Goal: Transaction & Acquisition: Obtain resource

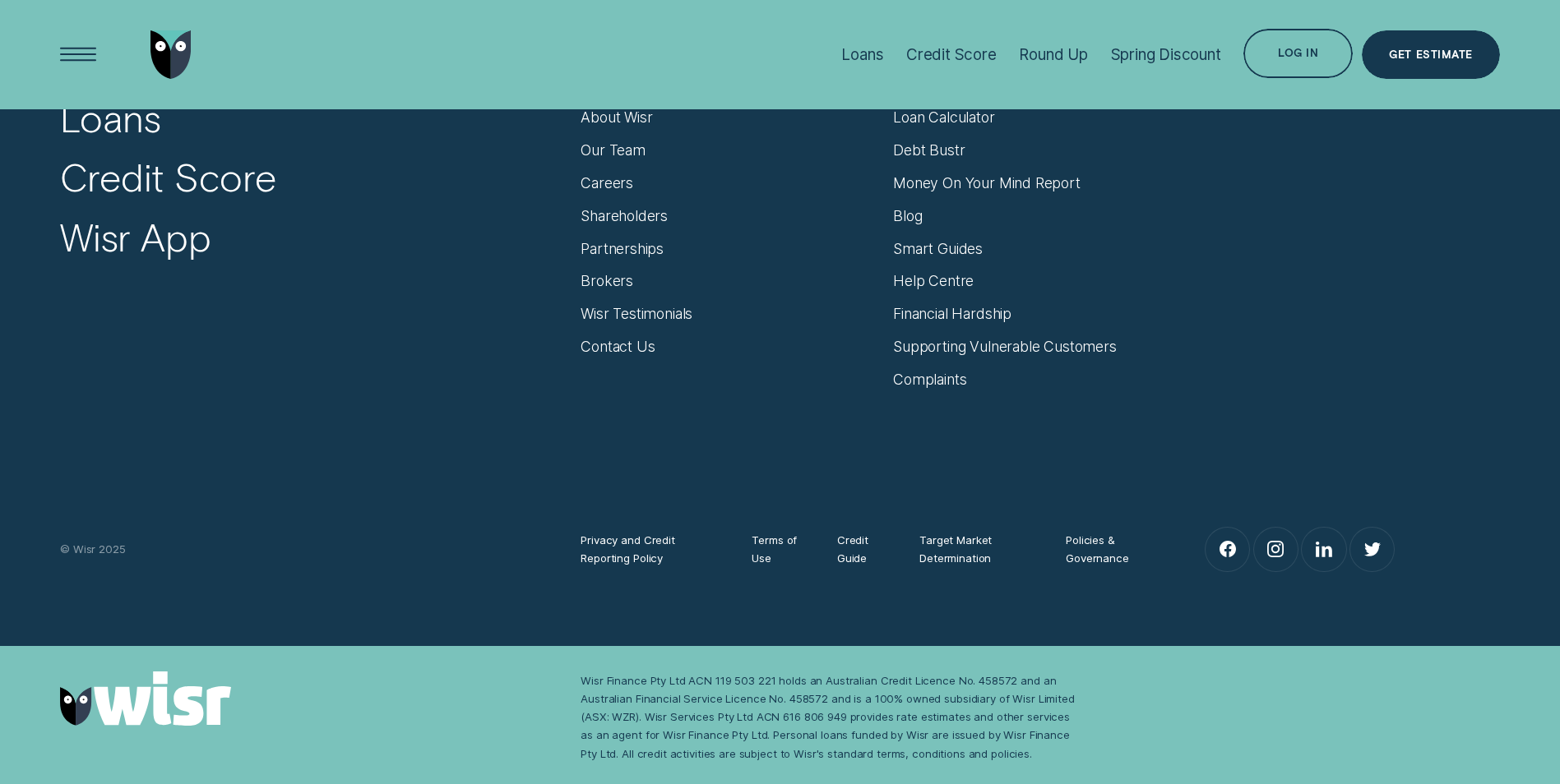
scroll to position [7032, 0]
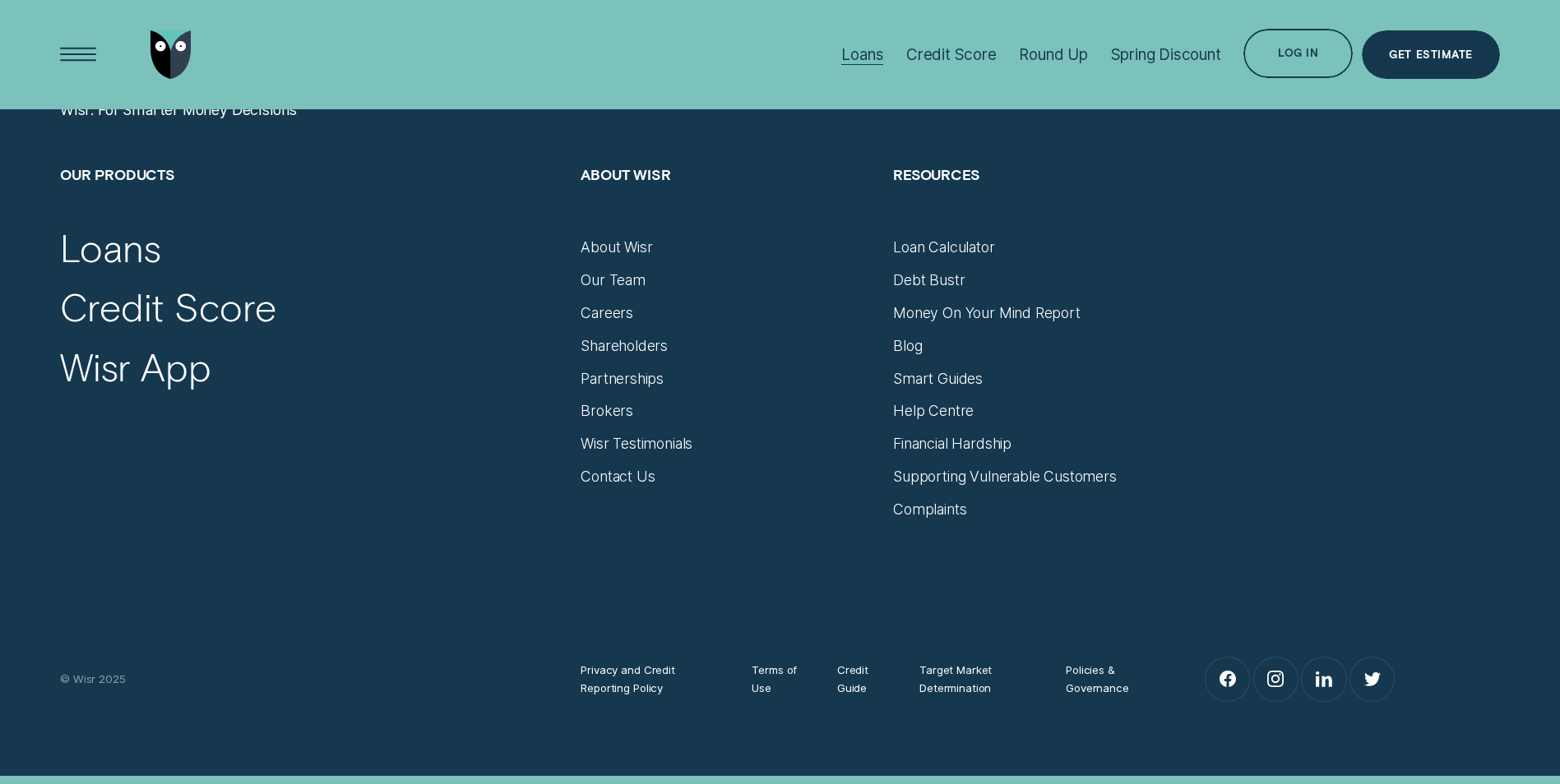
click at [860, 45] on div "Loans" at bounding box center [862, 55] width 42 height 19
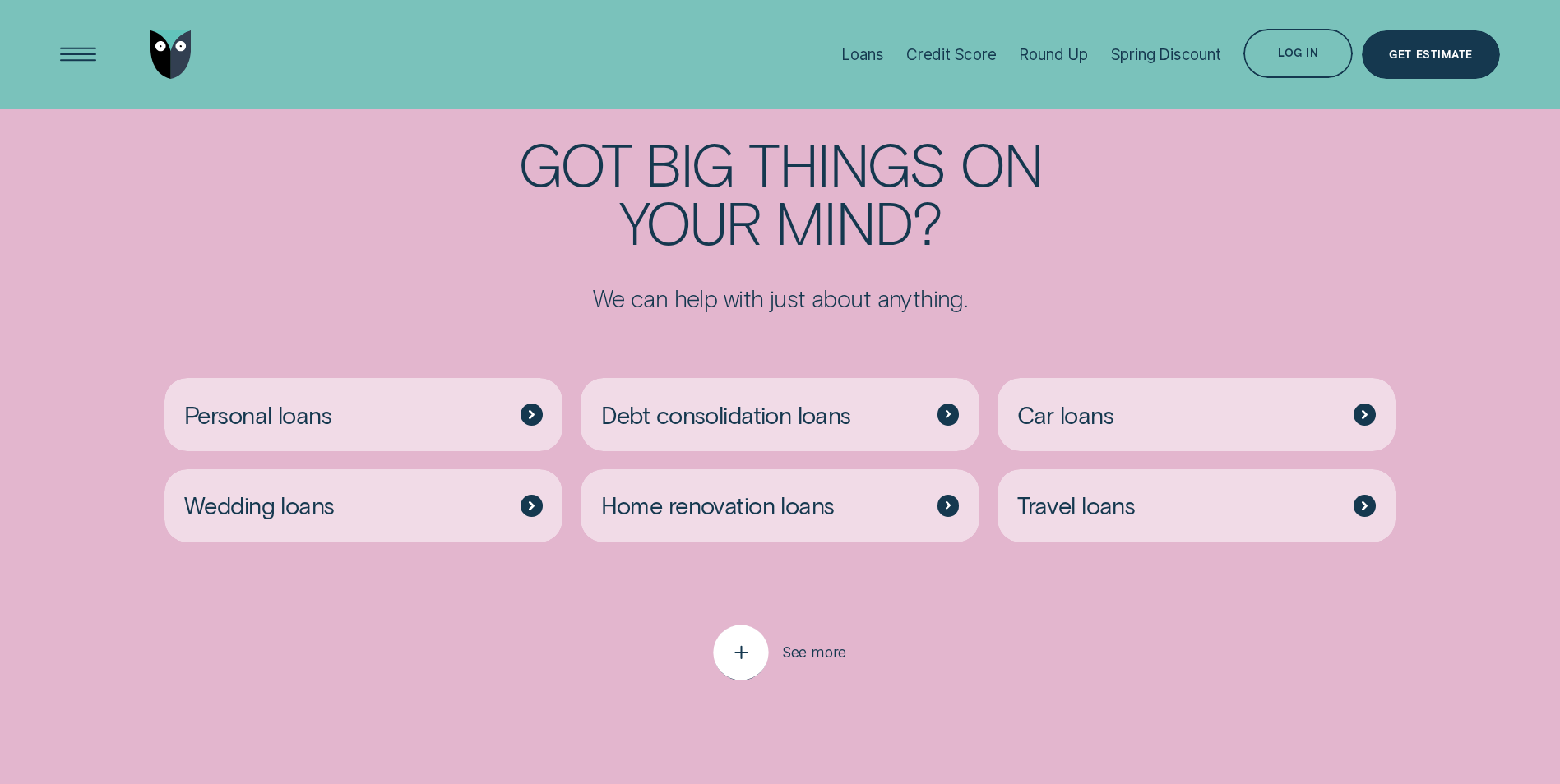
scroll to position [4274, 0]
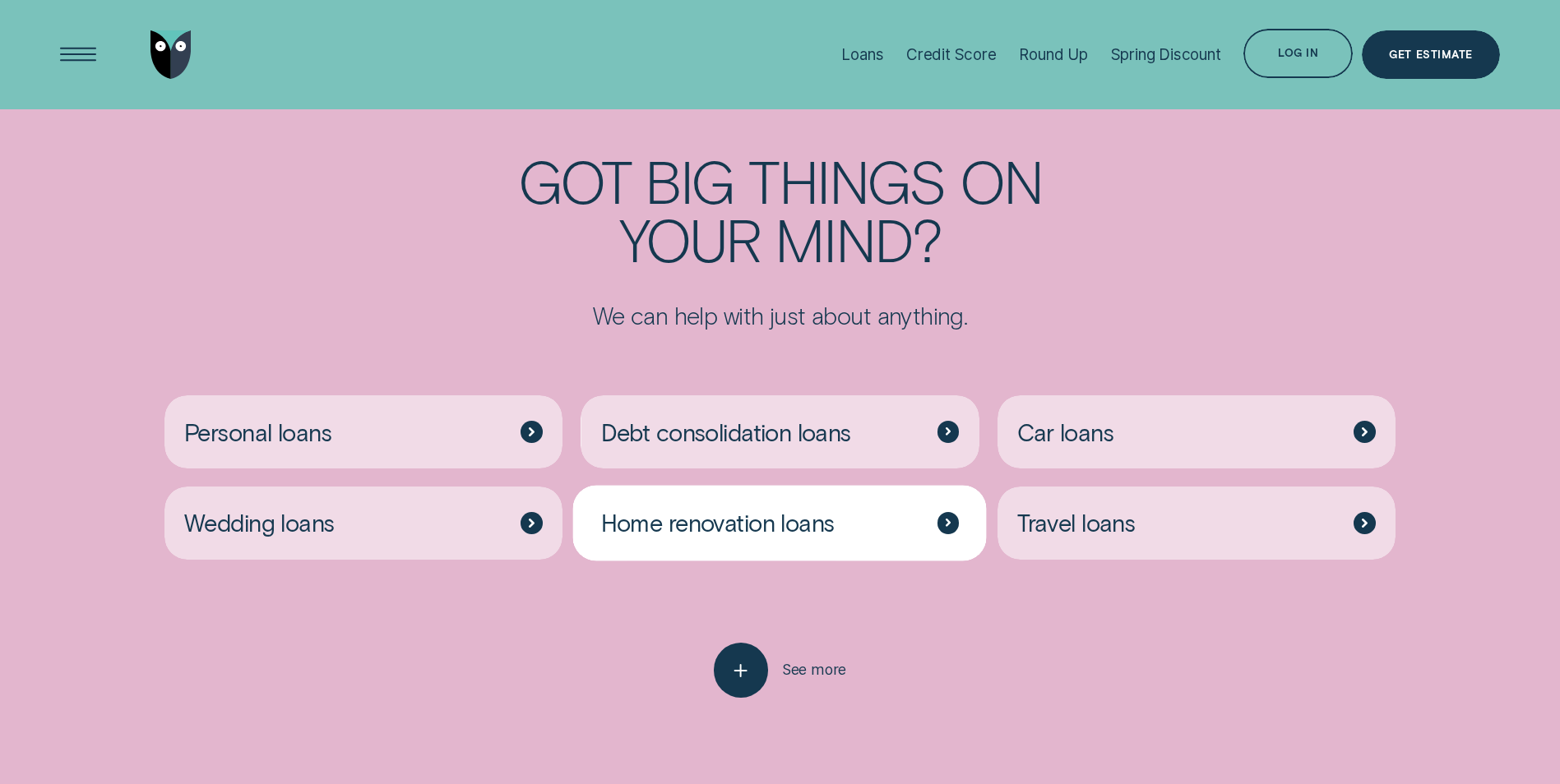
click at [789, 508] on span "Home renovation loans" at bounding box center [717, 523] width 233 height 30
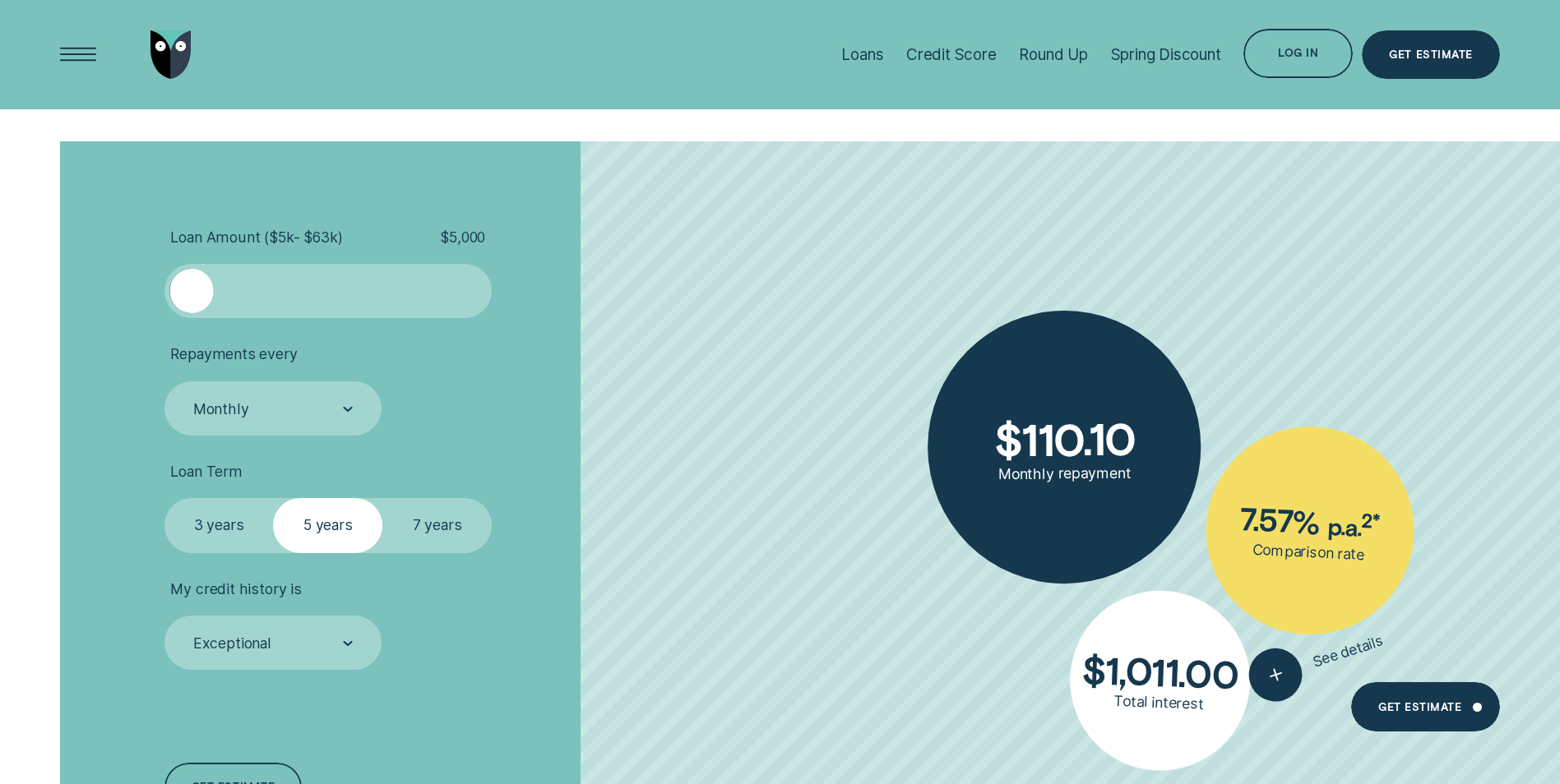
scroll to position [2301, 0]
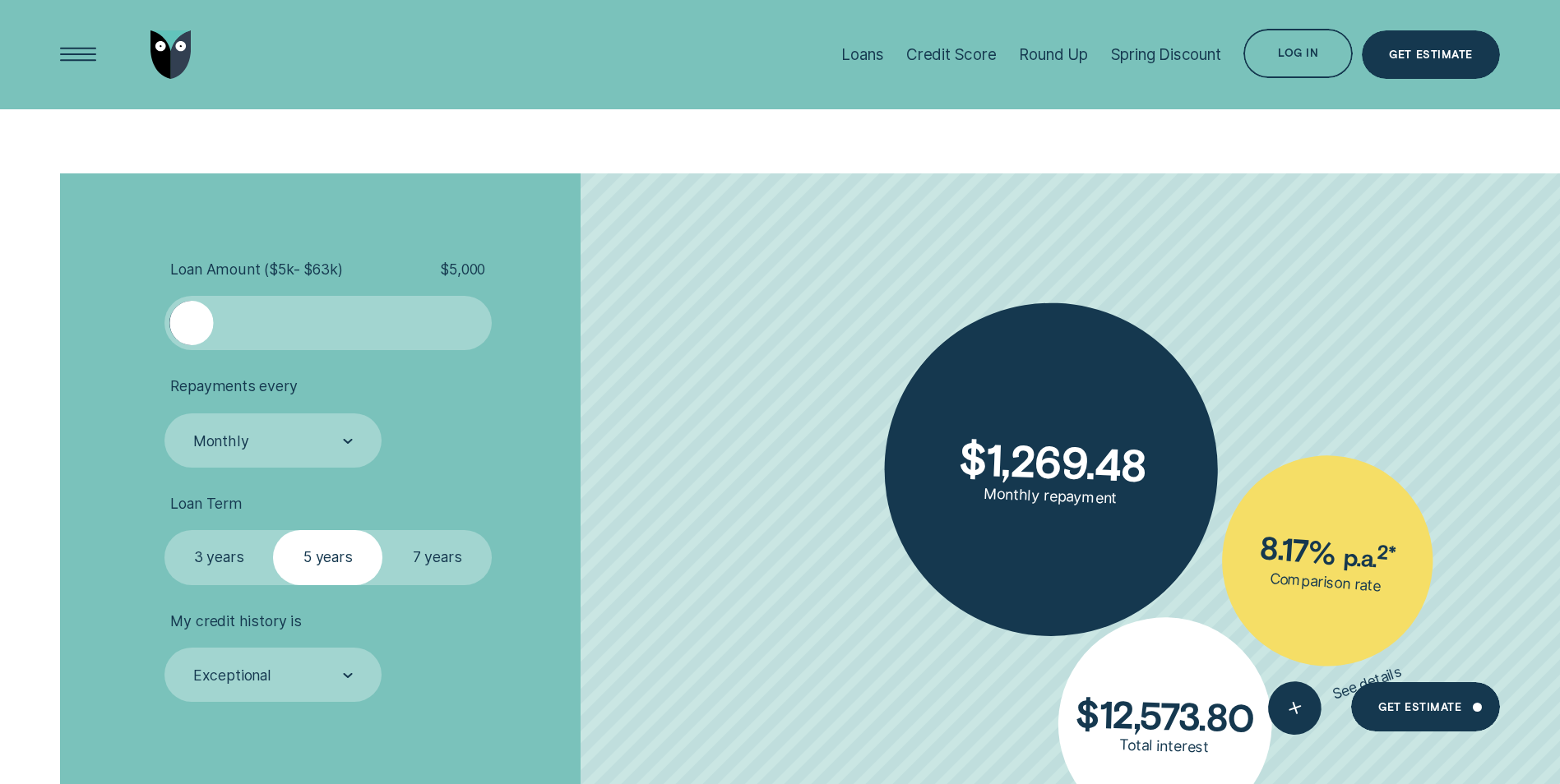
drag, startPoint x: 187, startPoint y: 319, endPoint x: 19, endPoint y: 316, distance: 168.0
click at [19, 316] on div "Loan Amount ( $5k - $63k ) $ 5,000 Repayments every Monthly Loan Term Select Lo…" at bounding box center [780, 553] width 1560 height 761
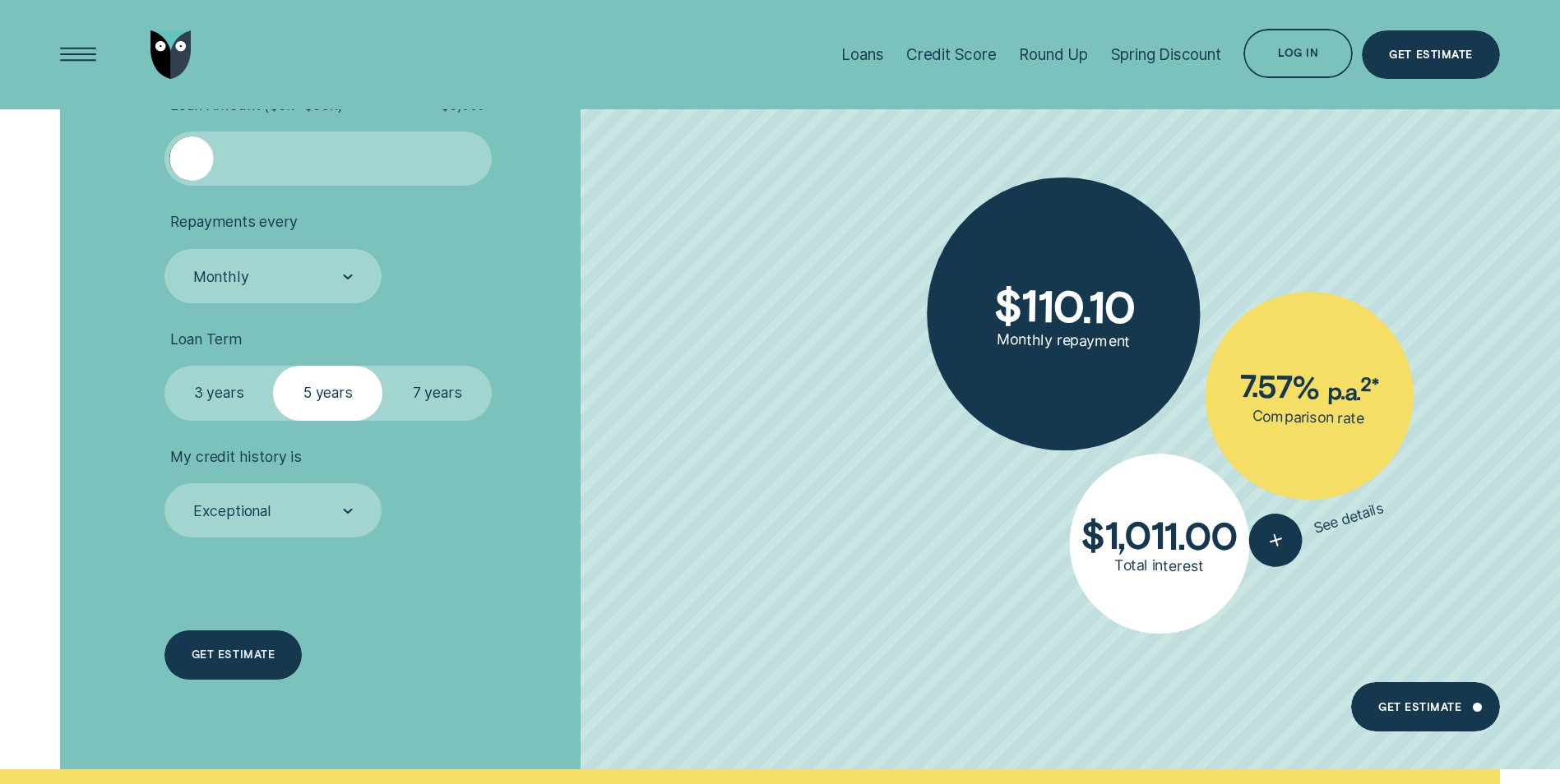
scroll to position [2383, 0]
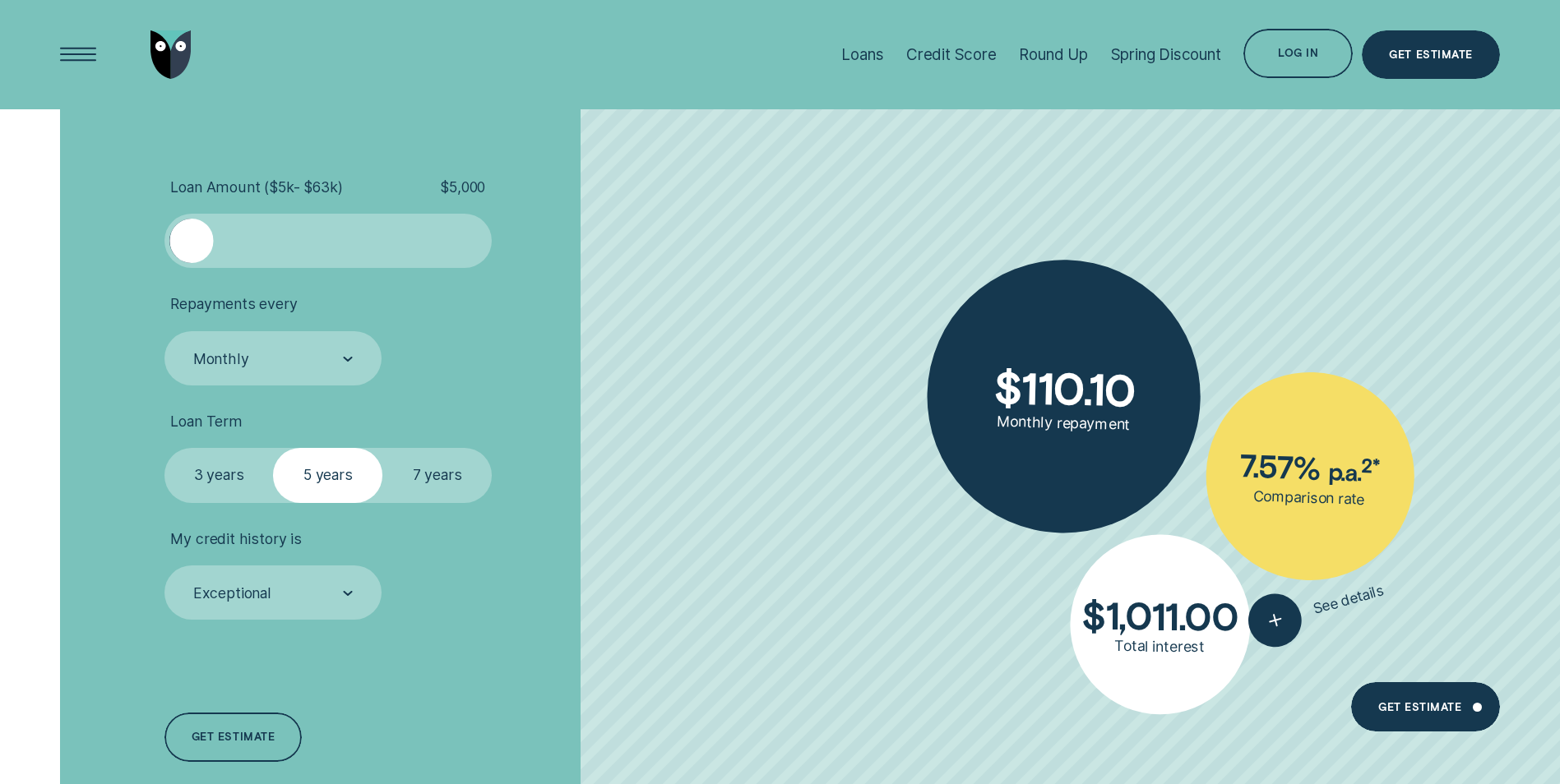
drag, startPoint x: 393, startPoint y: 469, endPoint x: 414, endPoint y: 473, distance: 21.4
click at [409, 473] on label "7 years" at bounding box center [436, 475] width 109 height 54
click at [382, 448] on input "7 years" at bounding box center [382, 448] width 0 height 0
